Goal: Communication & Community: Answer question/provide support

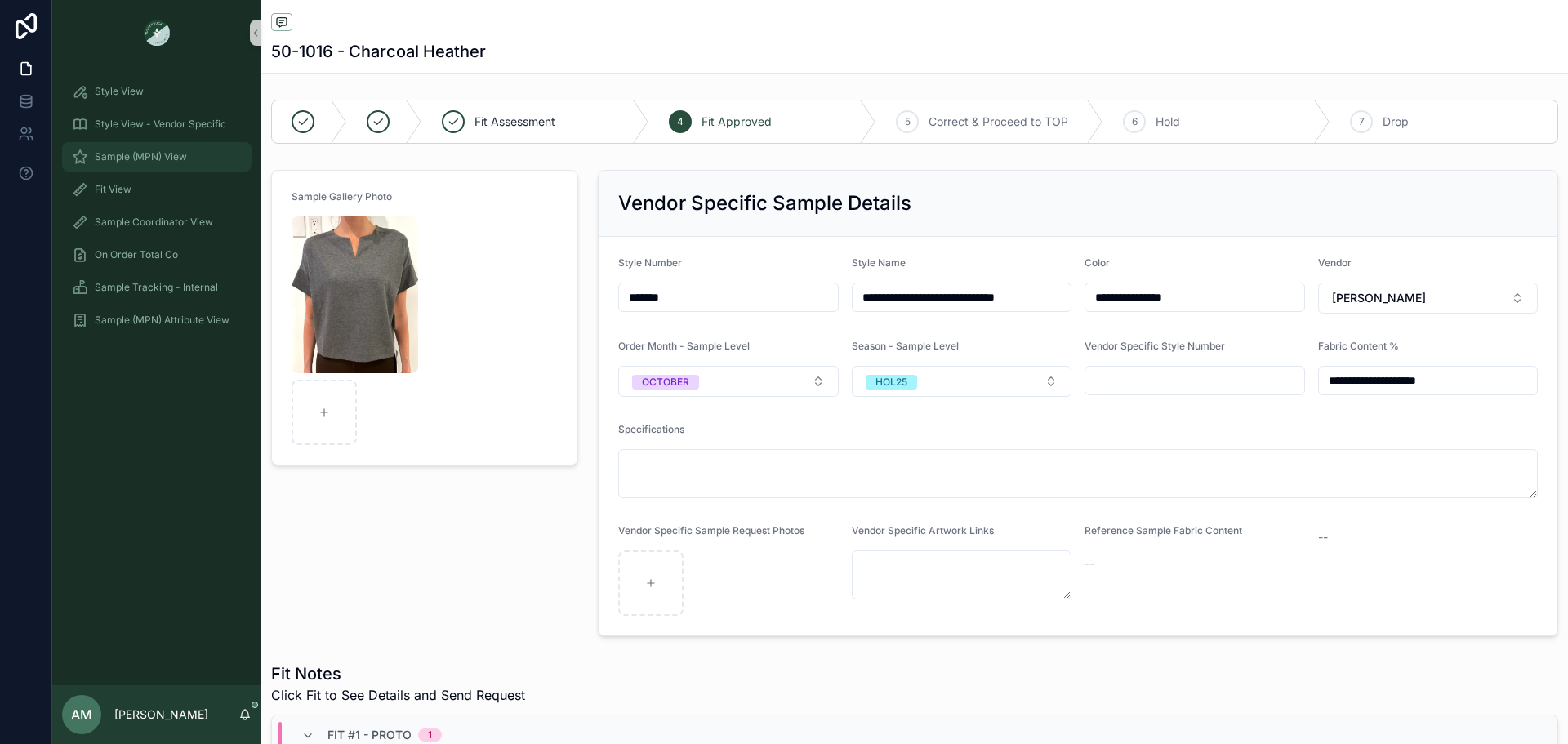
click at [184, 143] on link "Sample (MPN) View" at bounding box center [156, 157] width 190 height 29
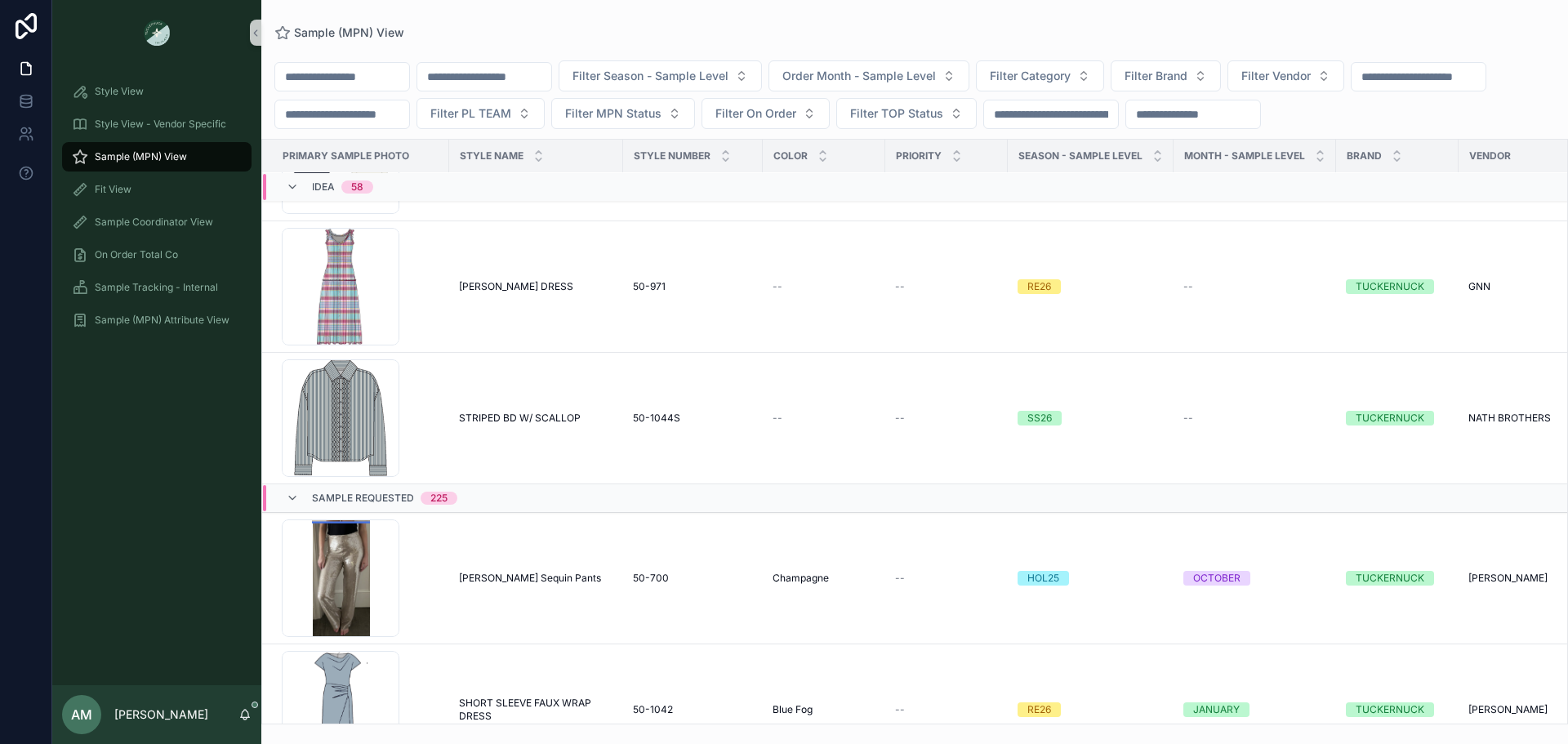
scroll to position [6479, 0]
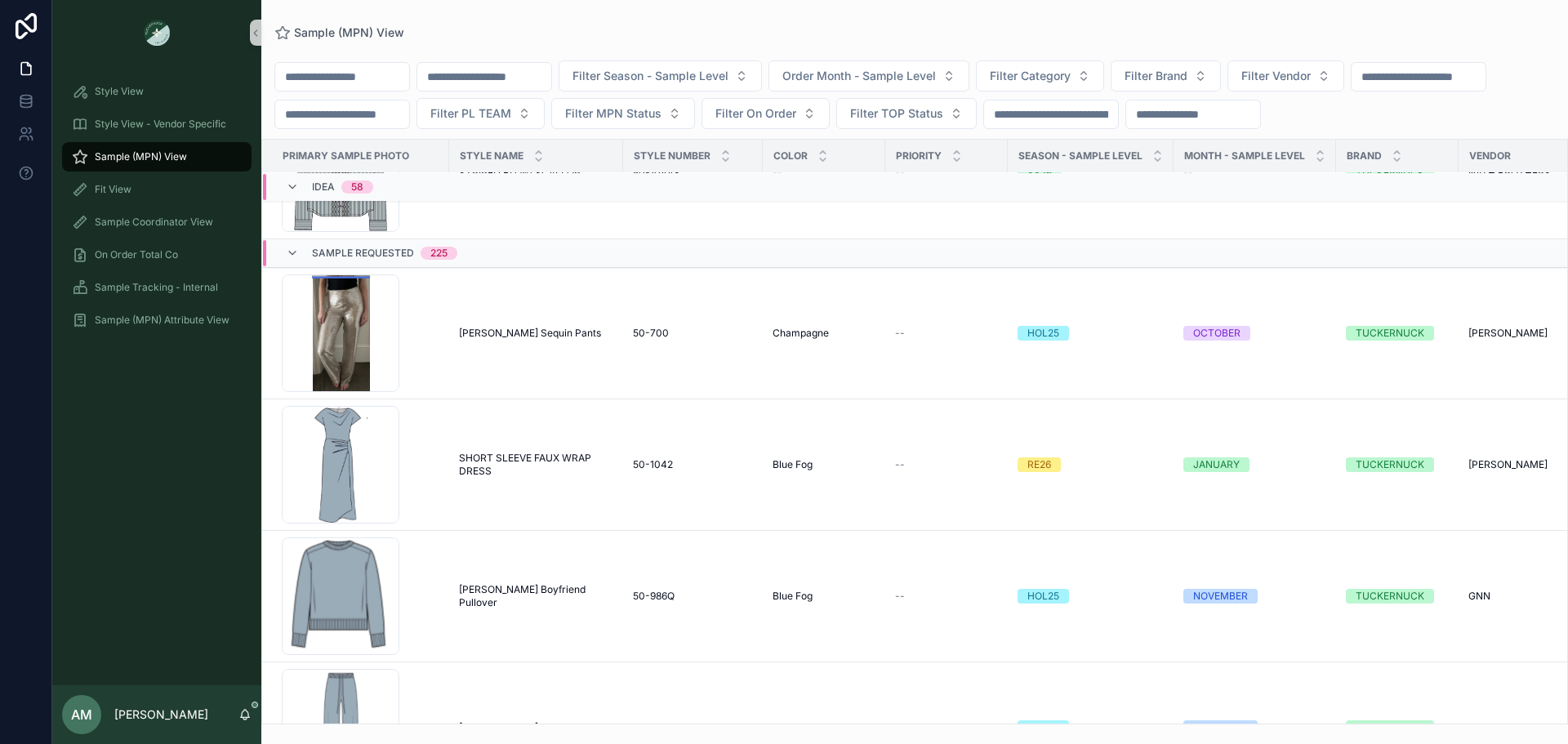
click at [516, 84] on input "scrollable content" at bounding box center [484, 76] width 134 height 23
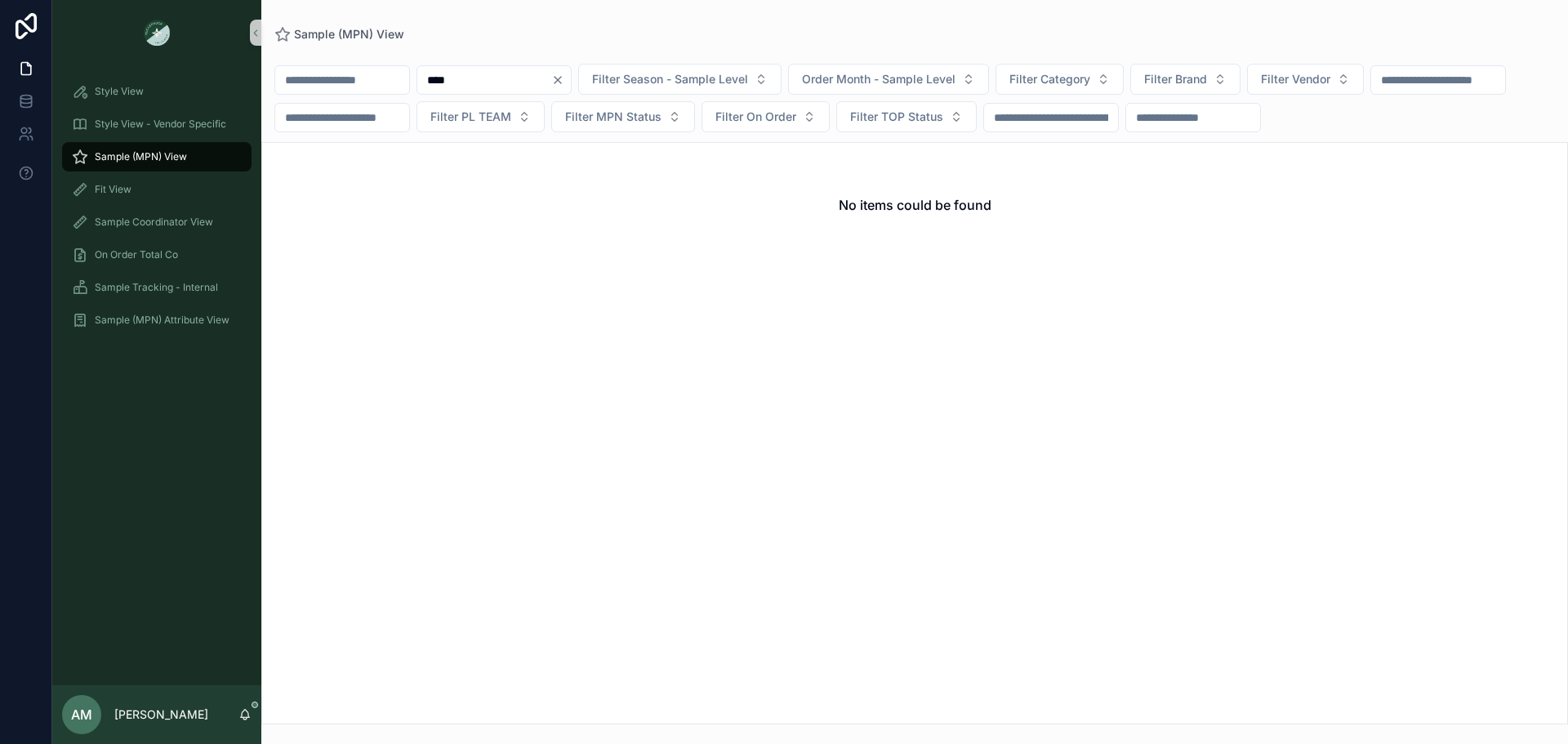
type input "****"
click at [564, 83] on icon "Clear" at bounding box center [558, 80] width 13 height 13
click at [172, 86] on div "Style View" at bounding box center [156, 91] width 170 height 26
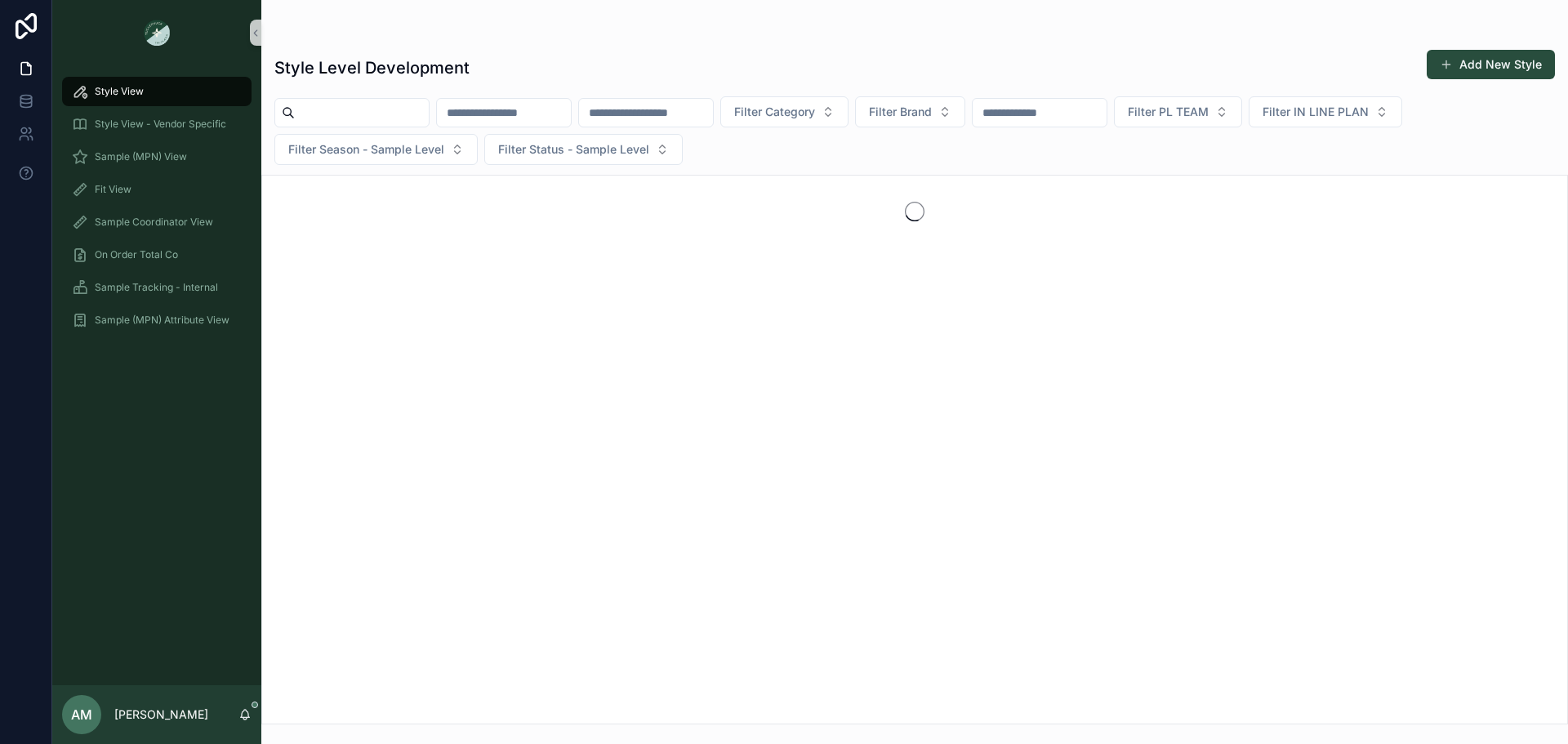
click at [713, 105] on input "scrollable content" at bounding box center [646, 112] width 134 height 23
type input "*"
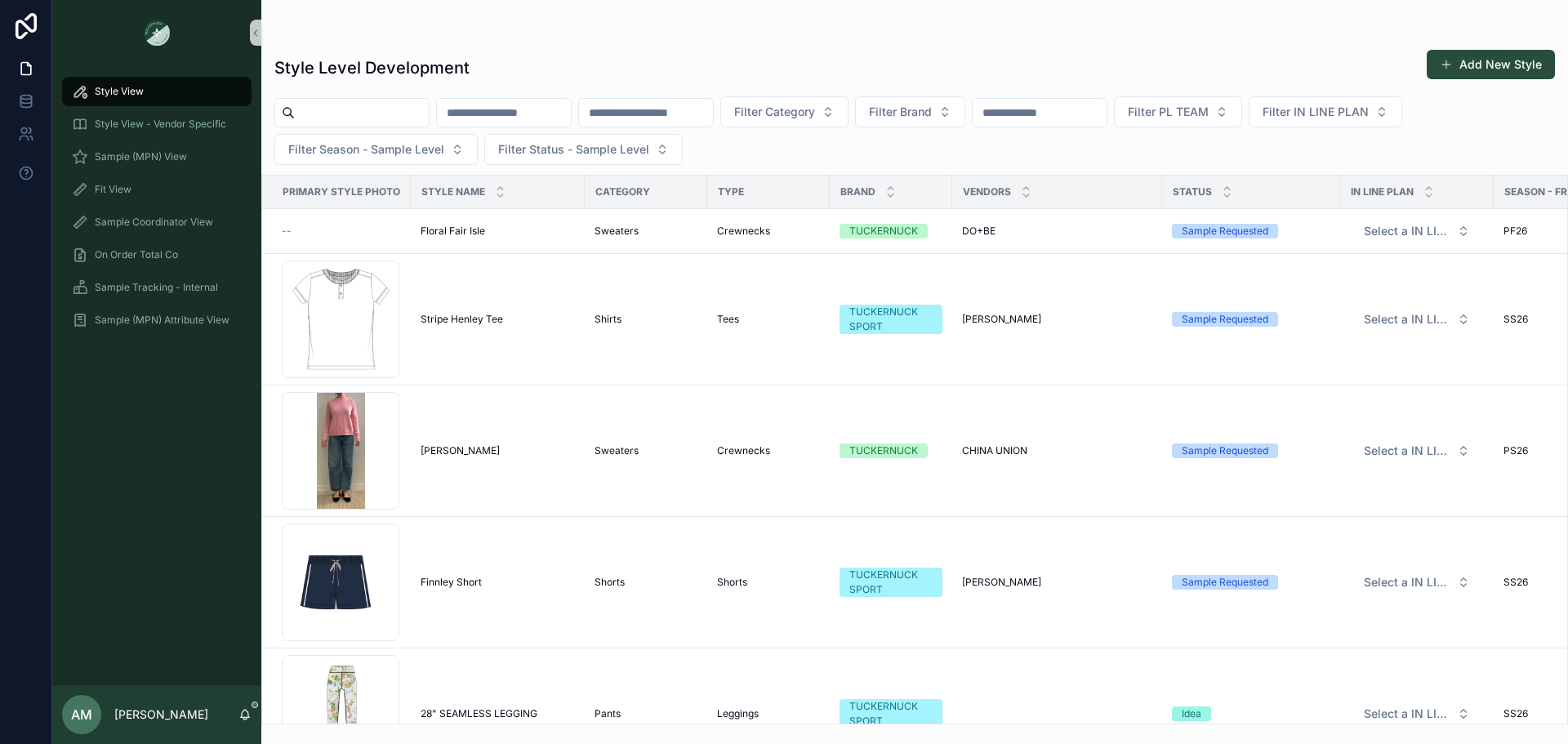
click at [571, 106] on input "scrollable content" at bounding box center [504, 112] width 134 height 23
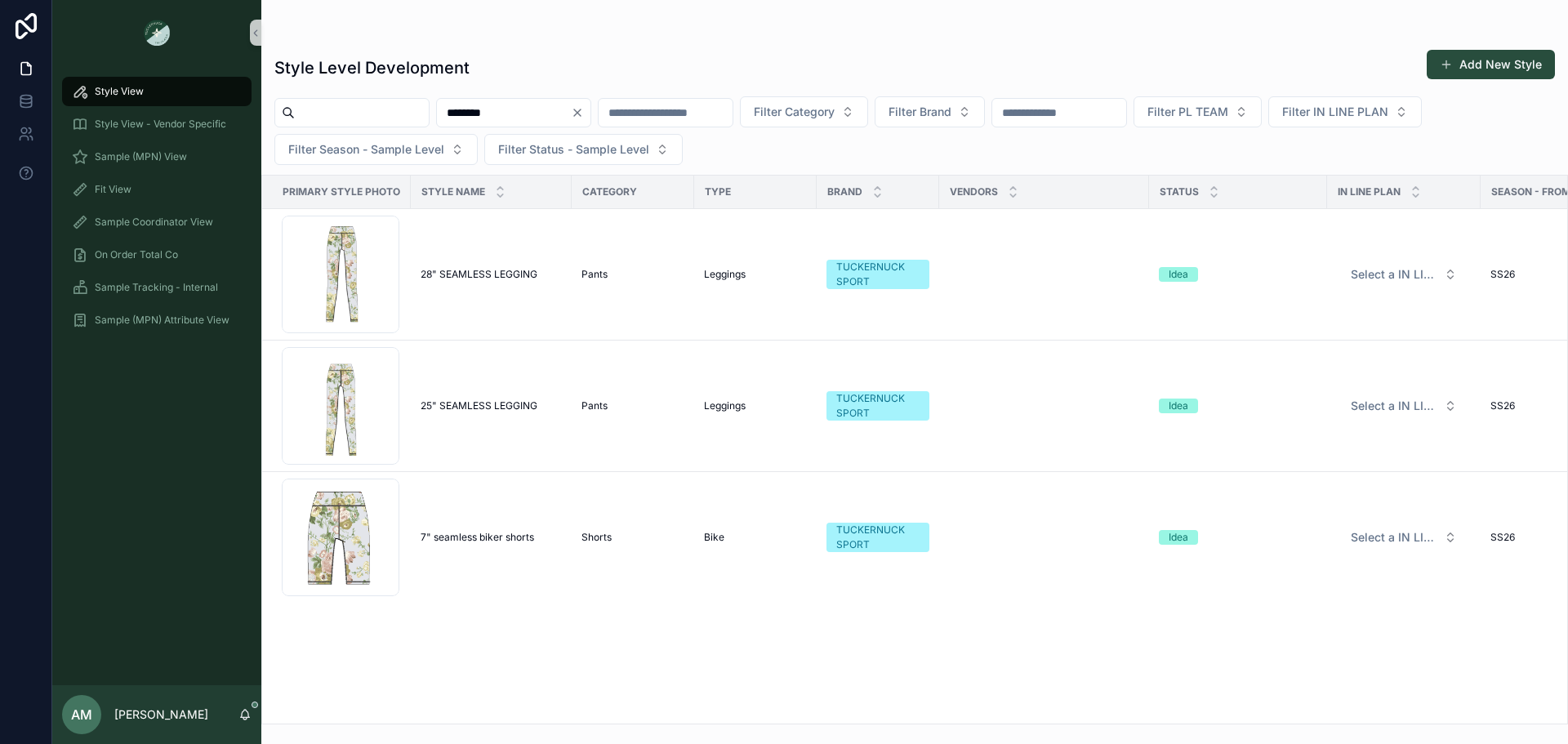
type input "********"
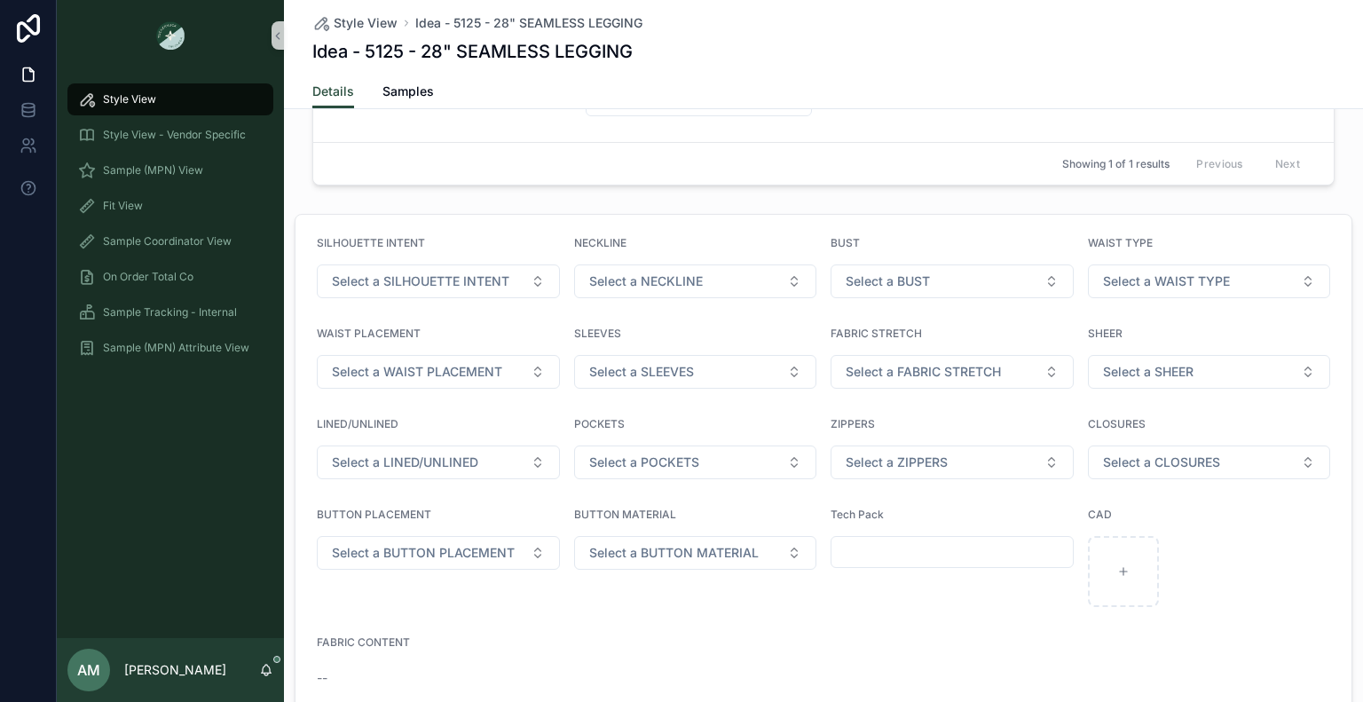
scroll to position [1126, 0]
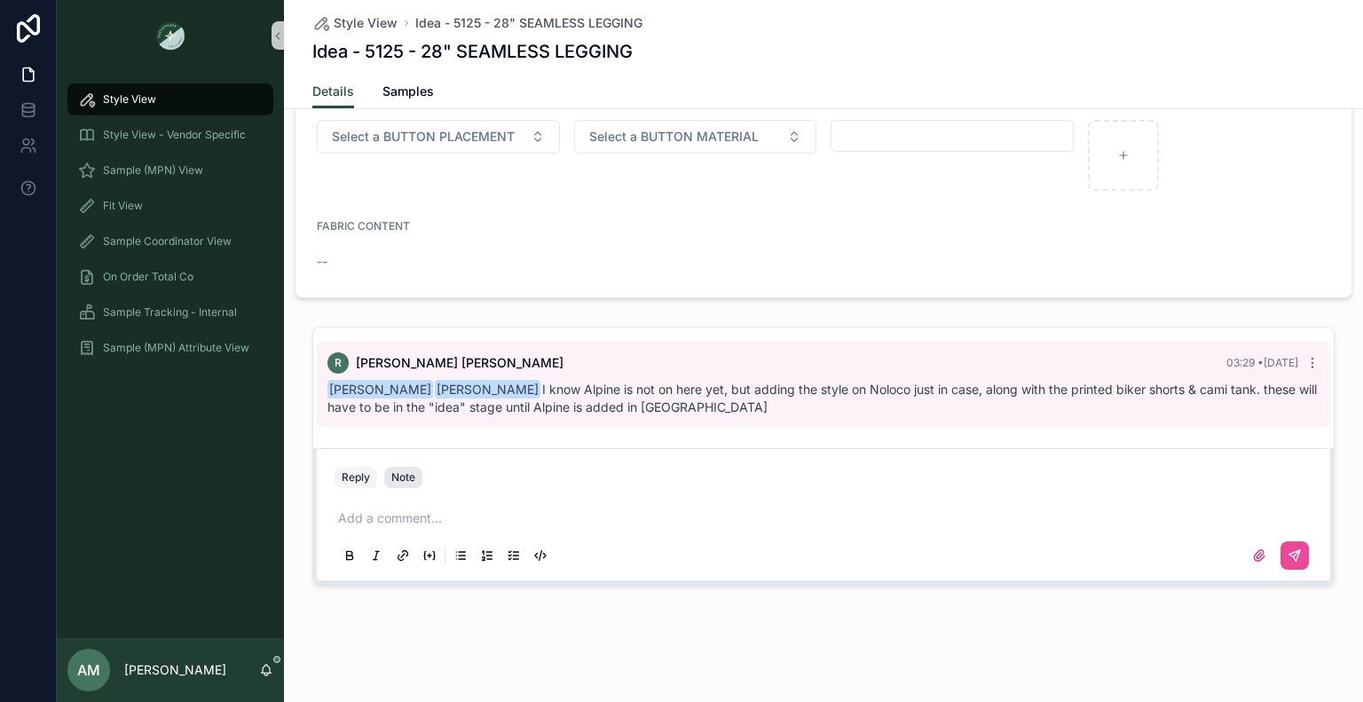
click at [395, 478] on div "Note" at bounding box center [403, 477] width 24 height 14
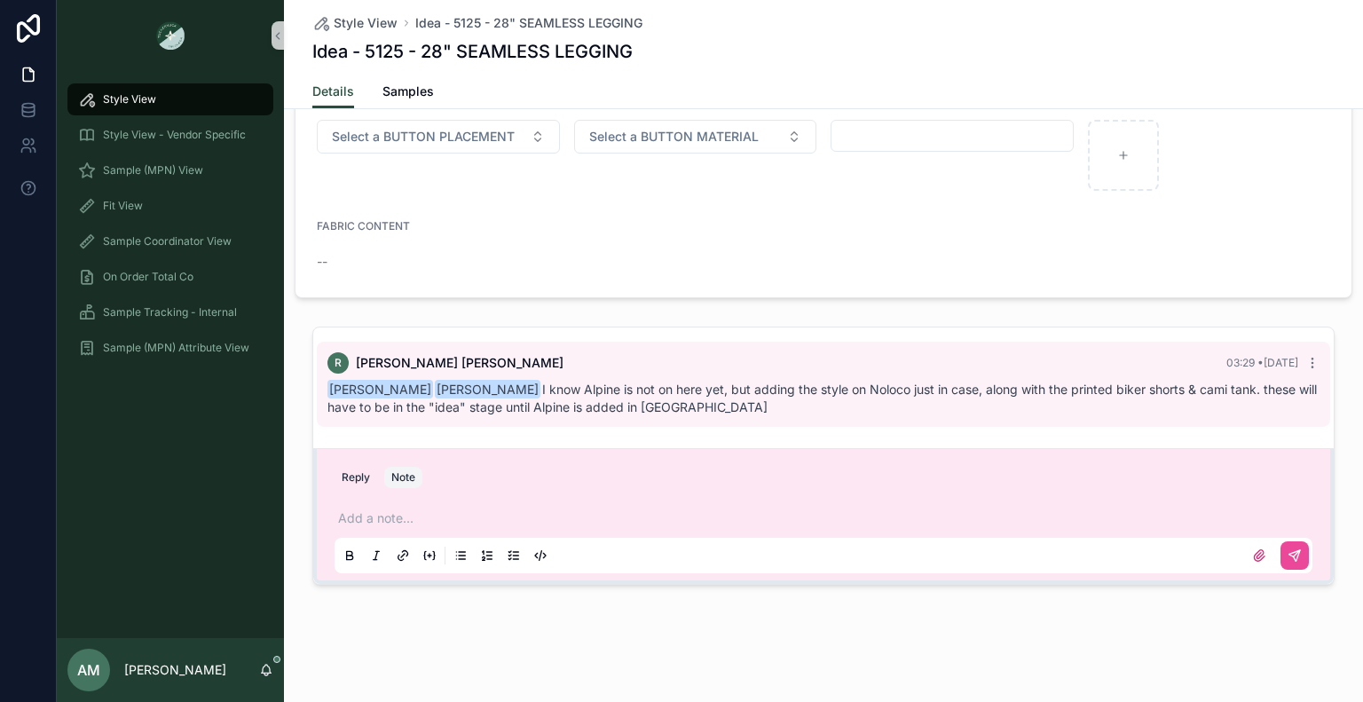
click at [479, 532] on div "Add a note..." at bounding box center [824, 536] width 978 height 75
click at [464, 517] on p at bounding box center [827, 518] width 978 height 18
click at [1292, 550] on icon at bounding box center [1294, 555] width 11 height 11
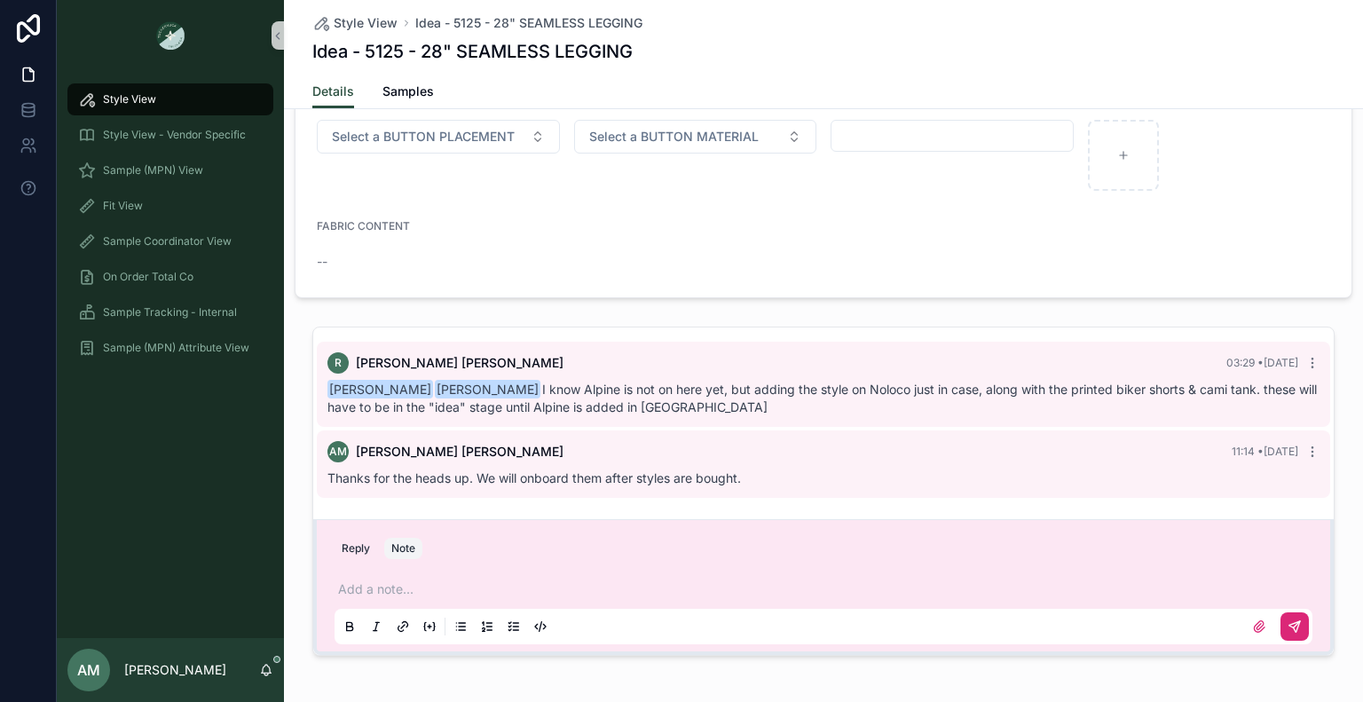
scroll to position [1197, 0]
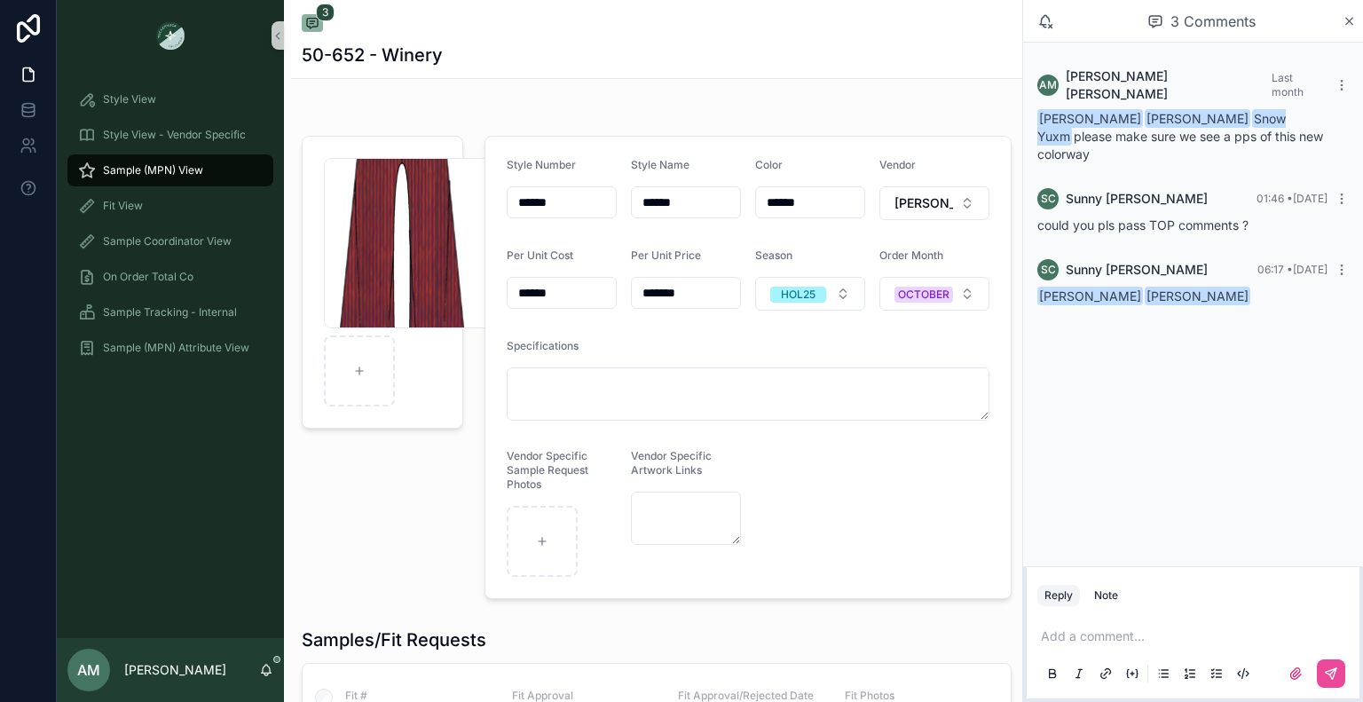
scroll to position [177, 0]
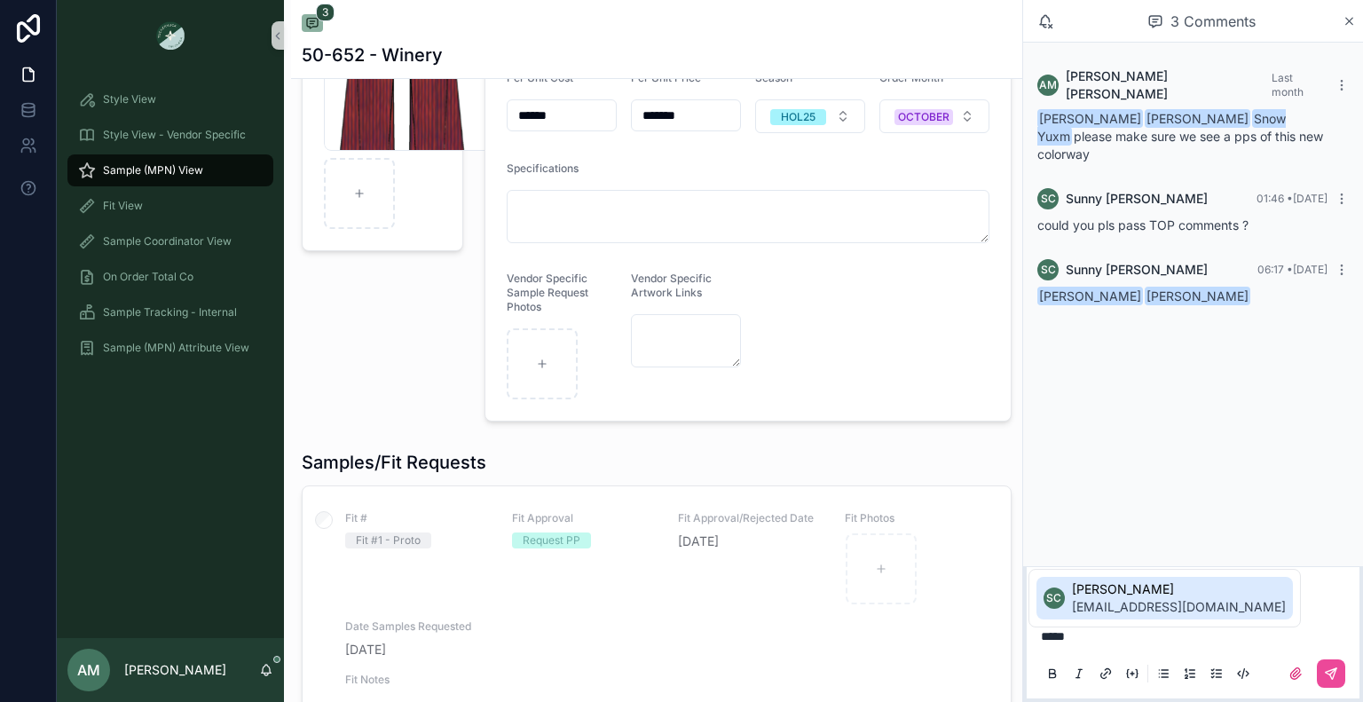
click at [1148, 609] on span "[EMAIL_ADDRESS][DOMAIN_NAME]" at bounding box center [1179, 607] width 214 height 18
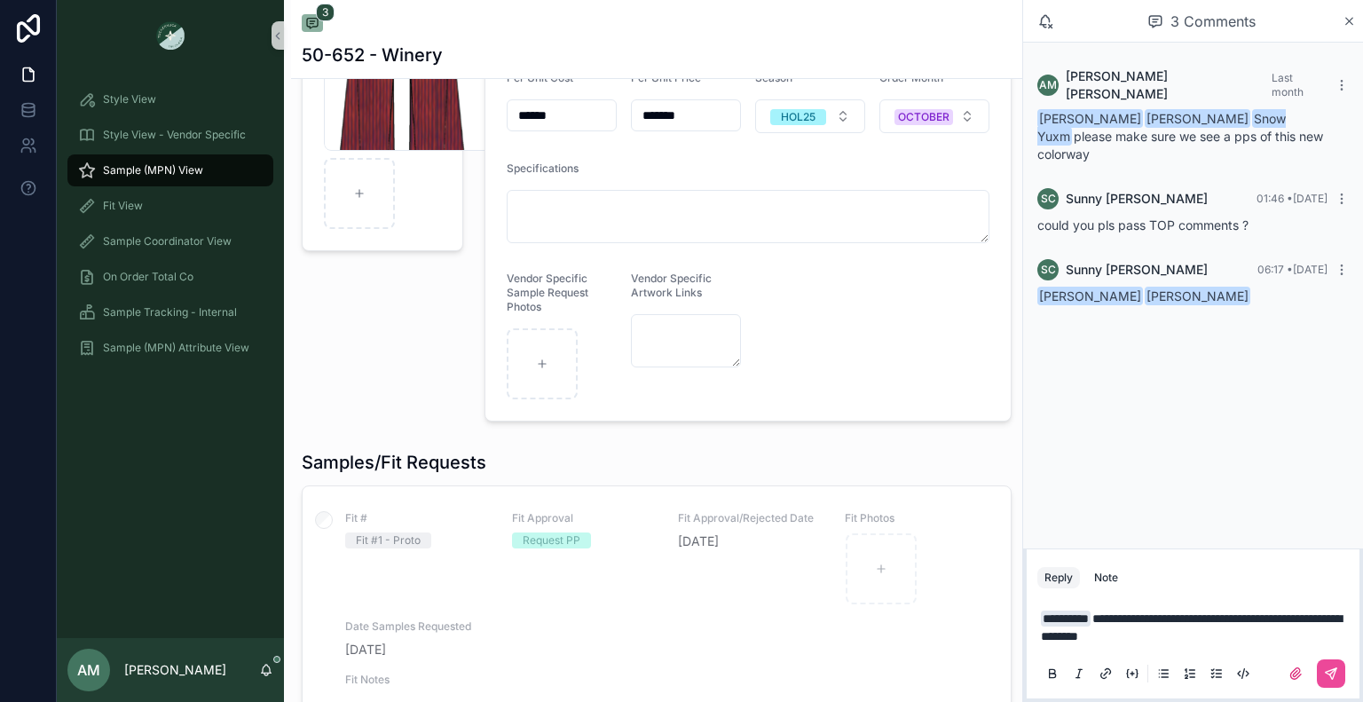
click at [1131, 616] on span "**********" at bounding box center [1191, 627] width 301 height 30
click at [1334, 670] on icon at bounding box center [1333, 671] width 6 height 6
